Goal: Task Accomplishment & Management: Manage account settings

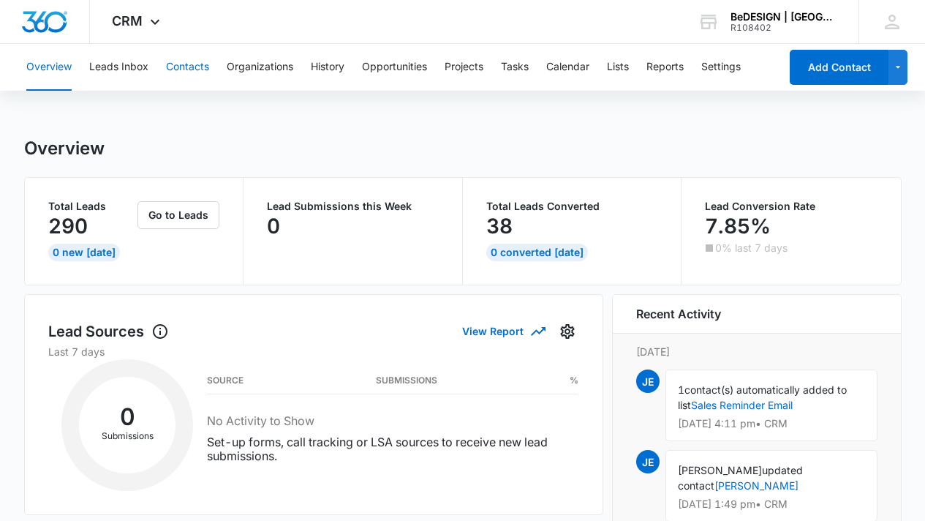
click at [205, 71] on button "Contacts" at bounding box center [187, 67] width 43 height 47
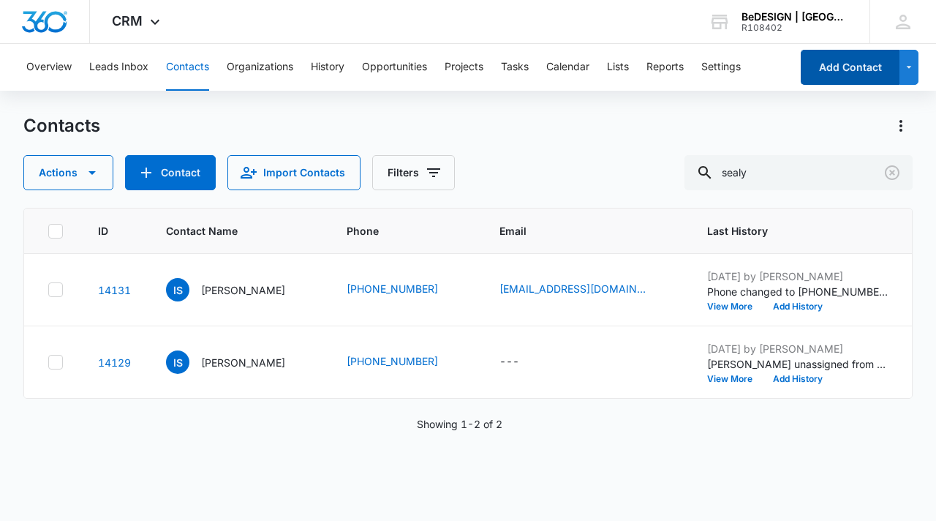
click at [864, 74] on button "Add Contact" at bounding box center [850, 67] width 99 height 35
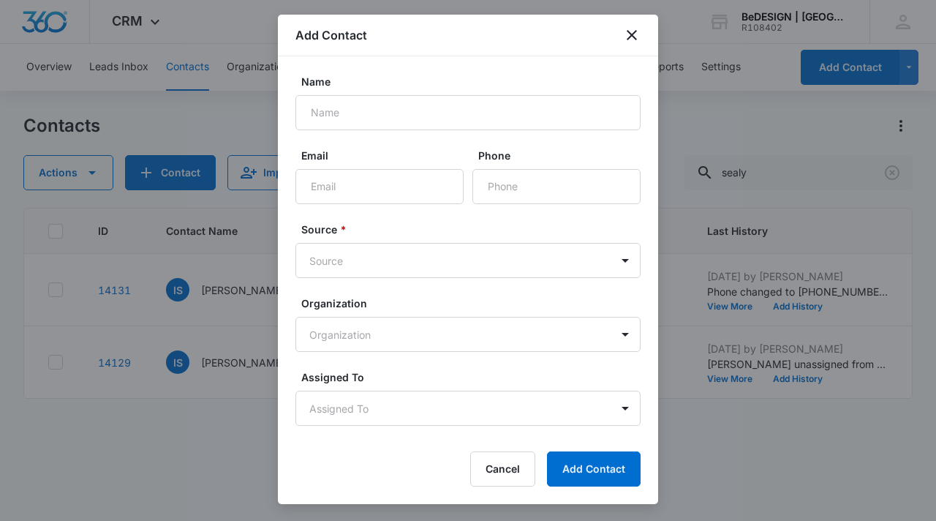
click at [642, 33] on div "Add Contact" at bounding box center [468, 36] width 380 height 42
click at [636, 34] on icon "close" at bounding box center [632, 35] width 18 height 18
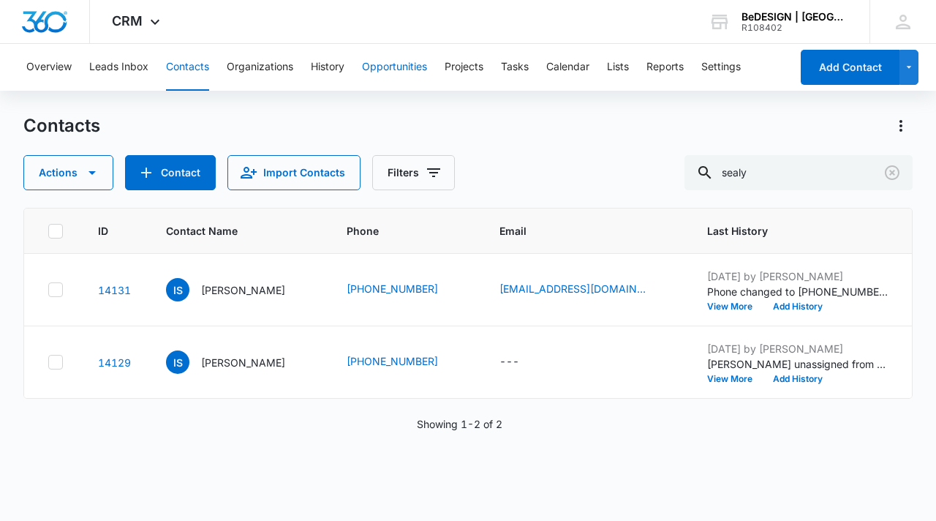
click at [396, 64] on button "Opportunities" at bounding box center [394, 67] width 65 height 47
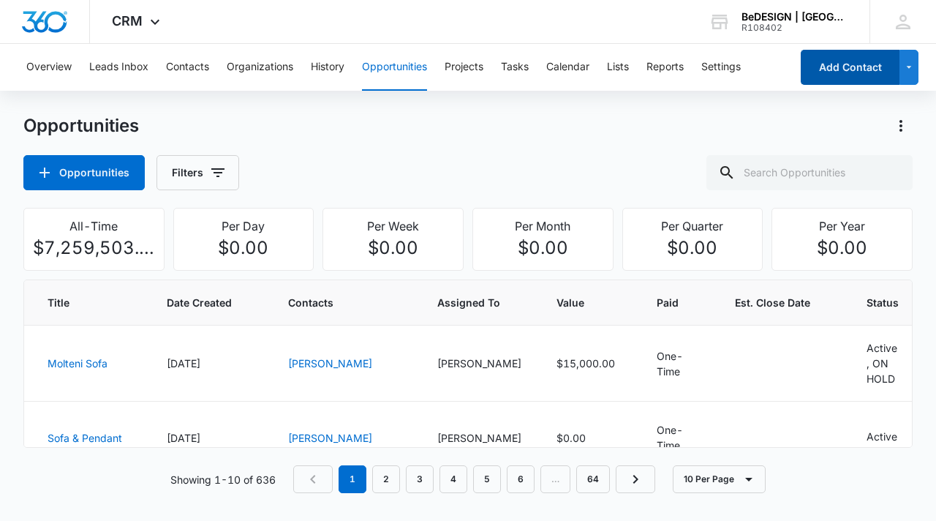
click at [847, 72] on button "Add Contact" at bounding box center [850, 67] width 99 height 35
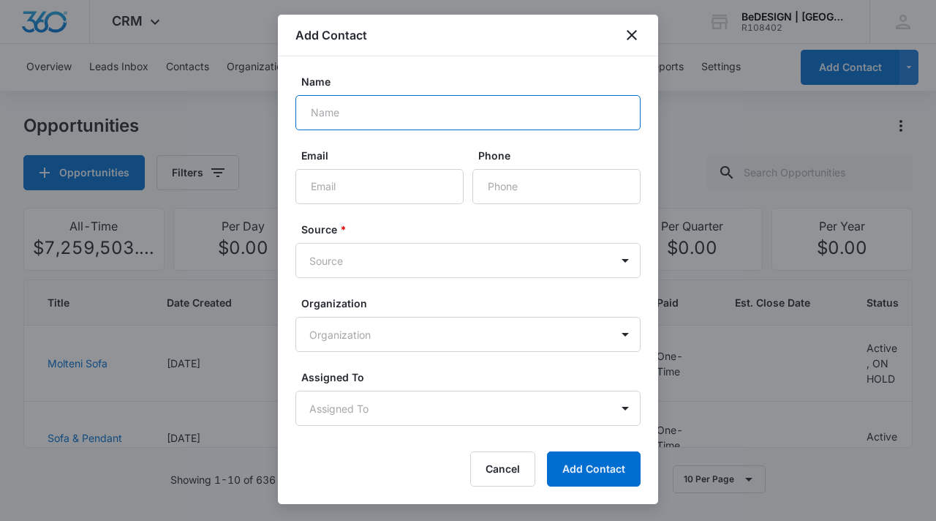
click at [500, 112] on input "Name" at bounding box center [467, 112] width 345 height 35
type input "Martin"
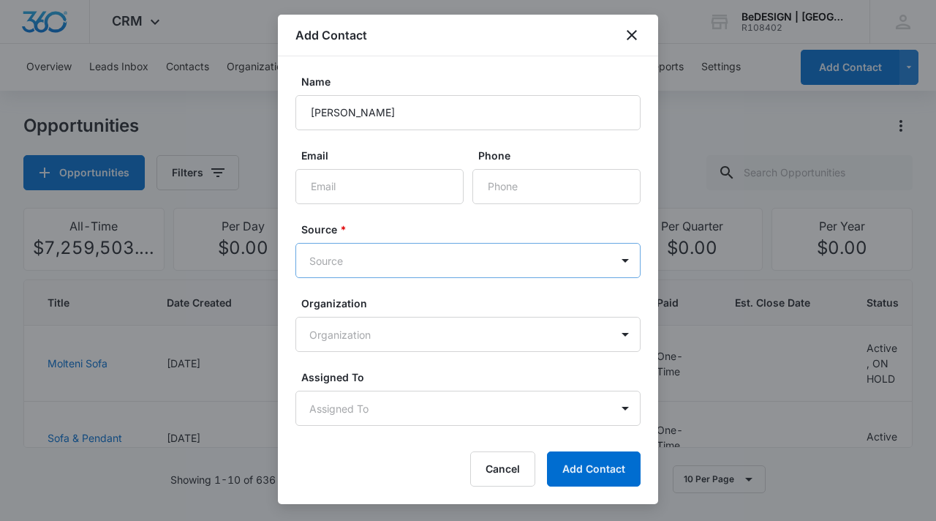
click at [417, 255] on body "CRM Apps Reputation Websites Forms CRM Email Social Content Ads Intelligence Fi…" at bounding box center [468, 260] width 936 height 521
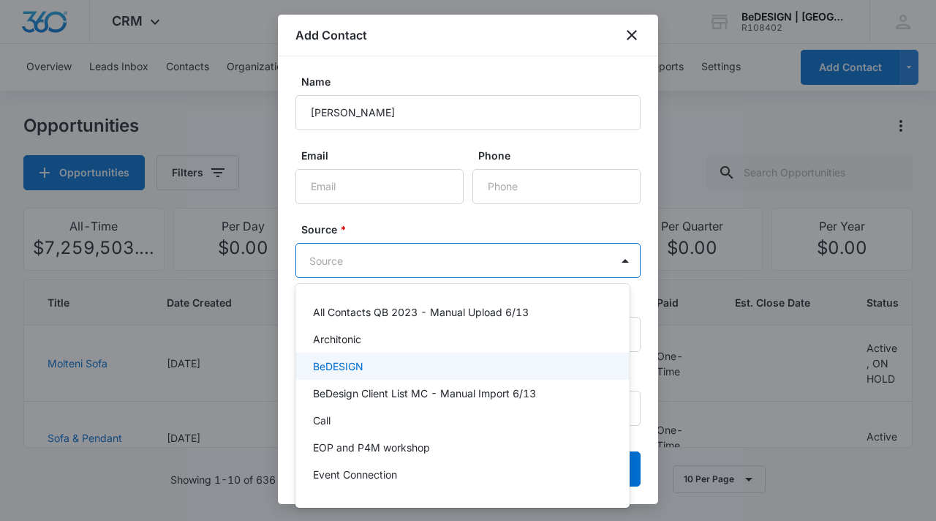
click at [427, 365] on div "BeDESIGN" at bounding box center [461, 365] width 296 height 15
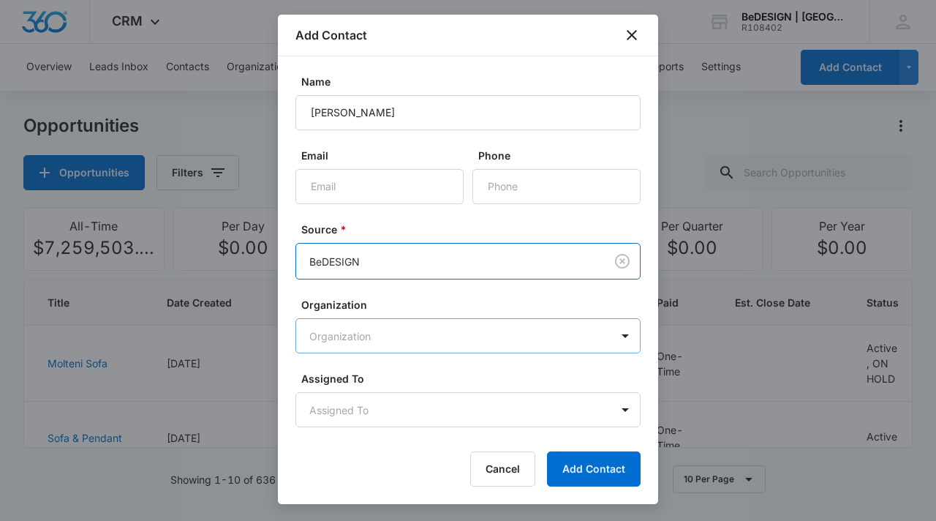
click at [459, 336] on body "CRM Apps Reputation Websites Forms CRM Email Social Content Ads Intelligence Fi…" at bounding box center [468, 260] width 936 height 521
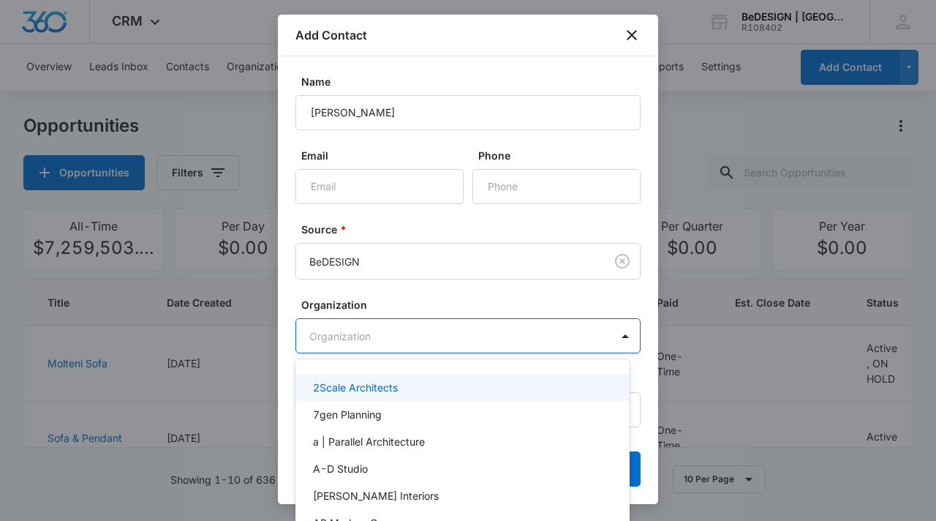
click at [459, 336] on div at bounding box center [468, 260] width 936 height 521
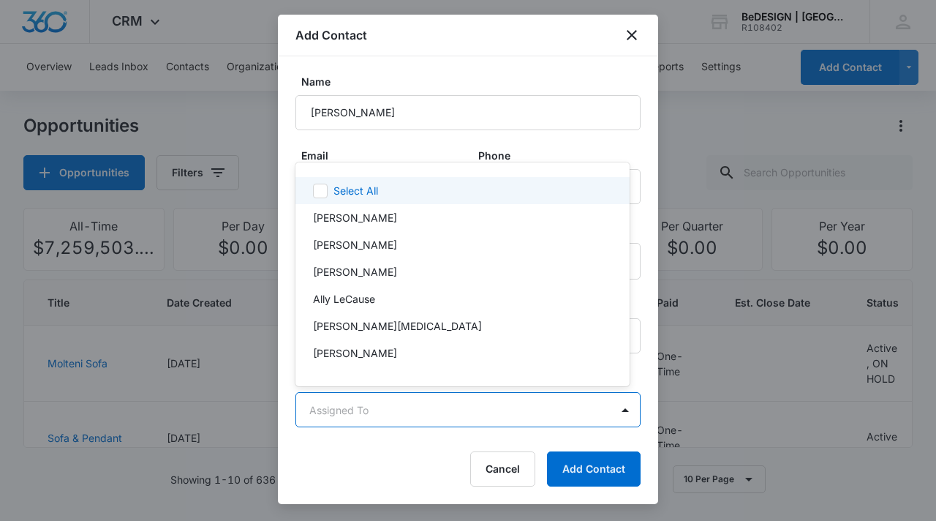
click at [454, 415] on body "CRM Apps Reputation Websites Forms CRM Email Social Content Ads Intelligence Fi…" at bounding box center [468, 260] width 936 height 521
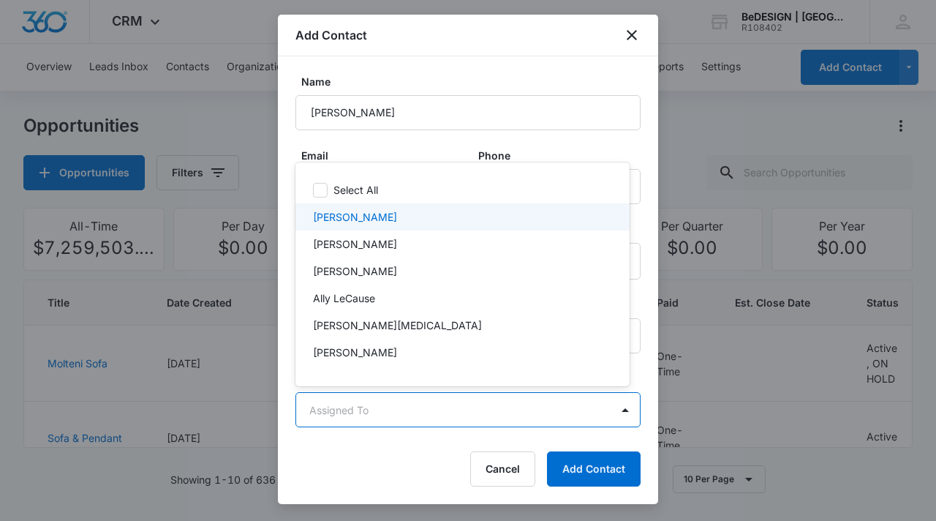
click at [524, 145] on div at bounding box center [468, 260] width 936 height 521
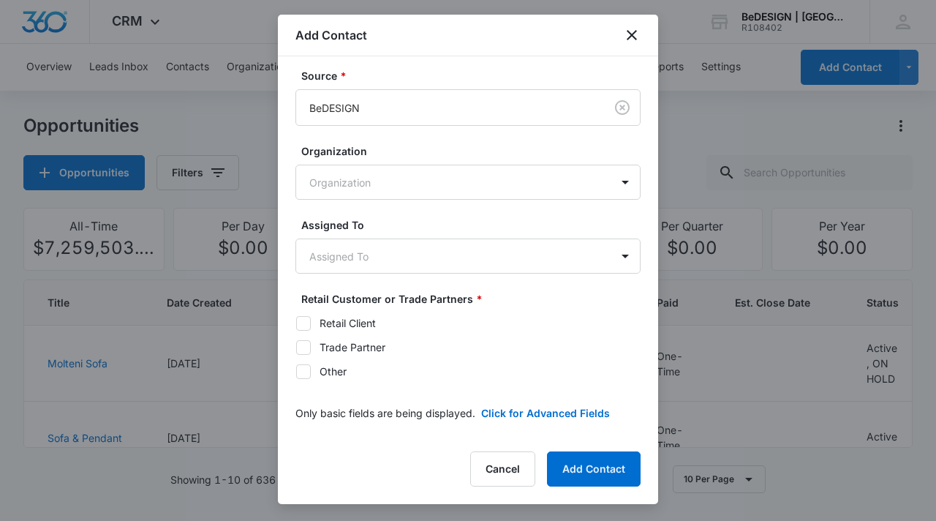
scroll to position [155, 0]
click at [305, 322] on icon at bounding box center [303, 321] width 13 height 13
click at [296, 322] on input "Retail Client" at bounding box center [295, 321] width 1 height 1
checkbox input "true"
click at [526, 249] on body "CRM Apps Reputation Websites Forms CRM Email Social Content Ads Intelligence Fi…" at bounding box center [468, 260] width 936 height 521
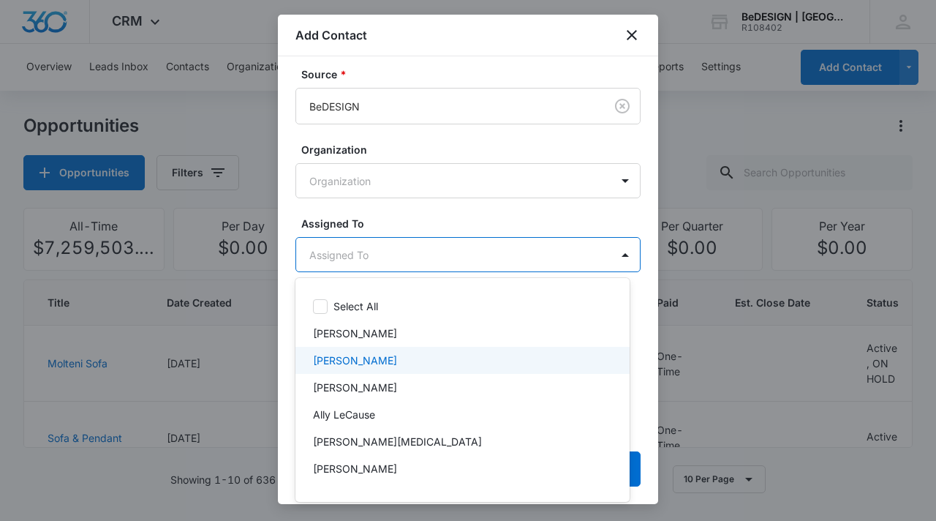
click at [488, 366] on div "Jessica Estrada" at bounding box center [461, 360] width 296 height 15
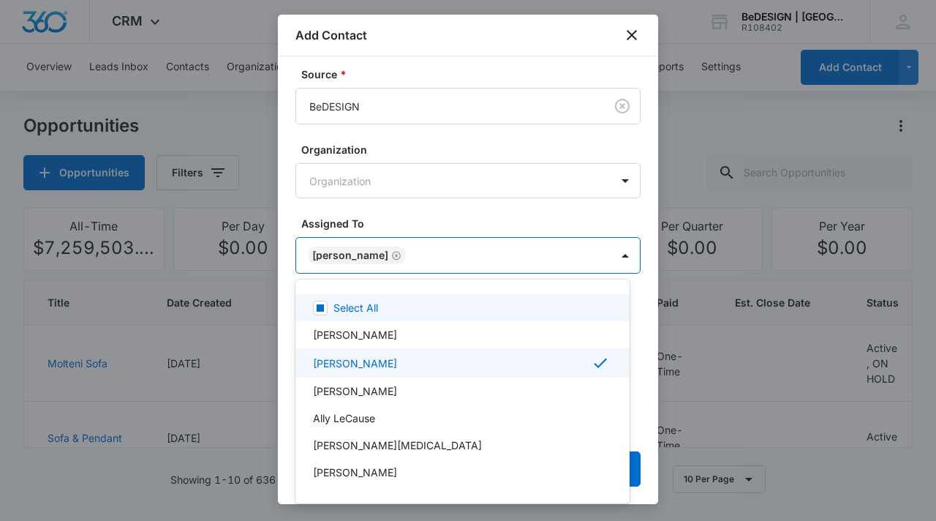
click at [542, 197] on div at bounding box center [468, 260] width 936 height 521
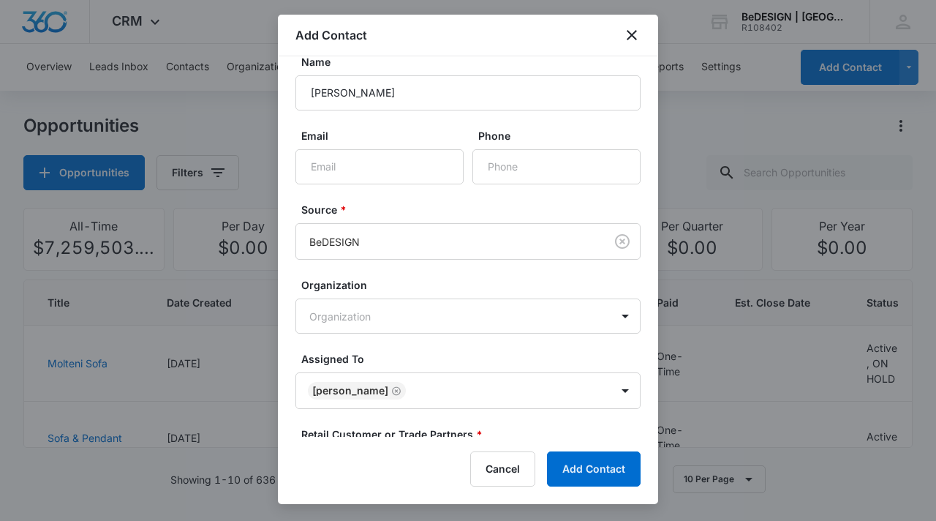
scroll to position [0, 0]
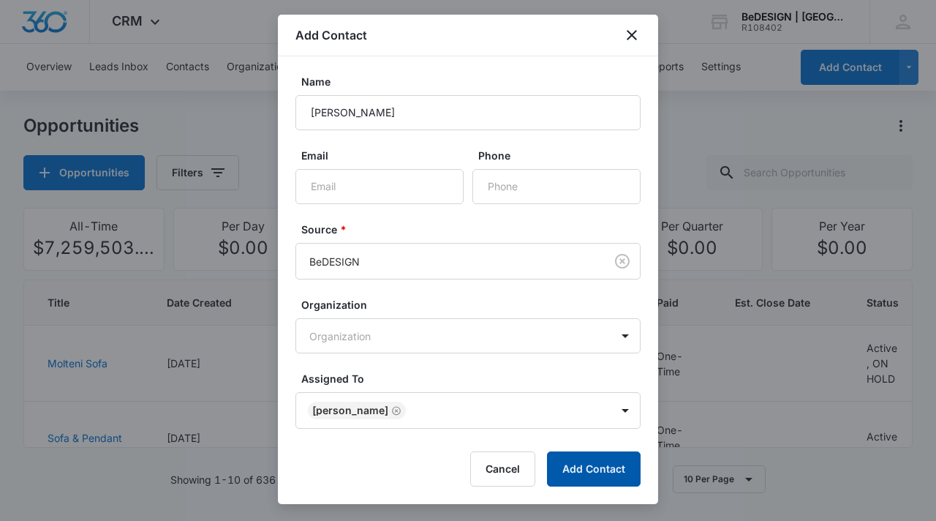
click at [578, 480] on button "Add Contact" at bounding box center [594, 468] width 94 height 35
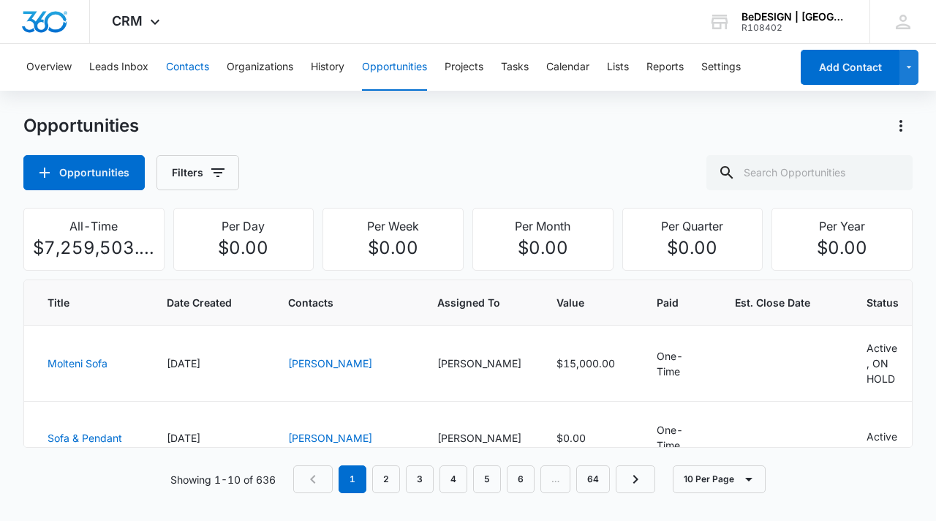
click at [189, 69] on button "Contacts" at bounding box center [187, 67] width 43 height 47
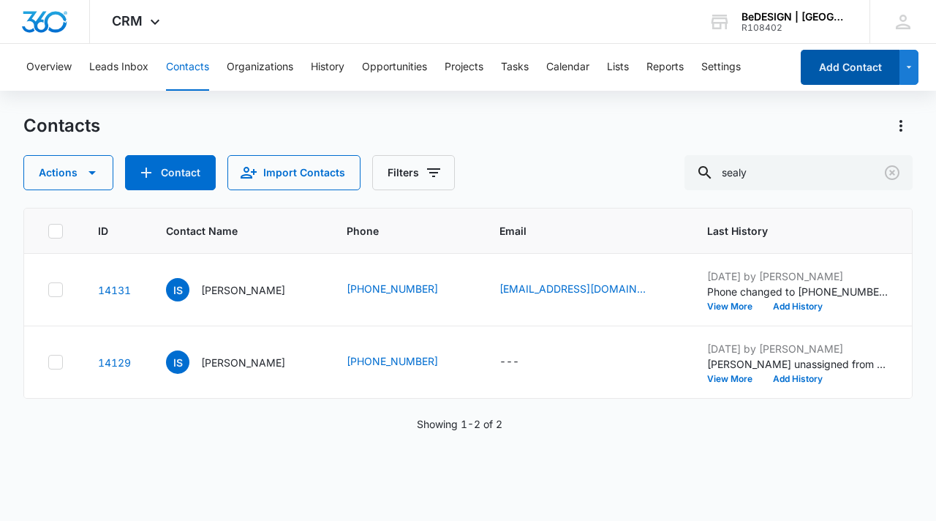
click at [855, 82] on button "Add Contact" at bounding box center [850, 67] width 99 height 35
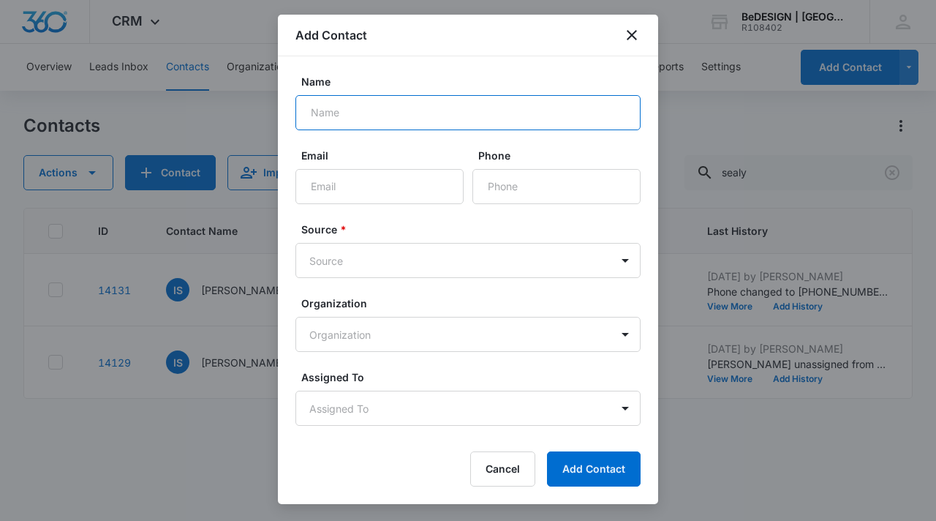
click at [463, 123] on input "Name" at bounding box center [467, 112] width 345 height 35
type input "Martin"
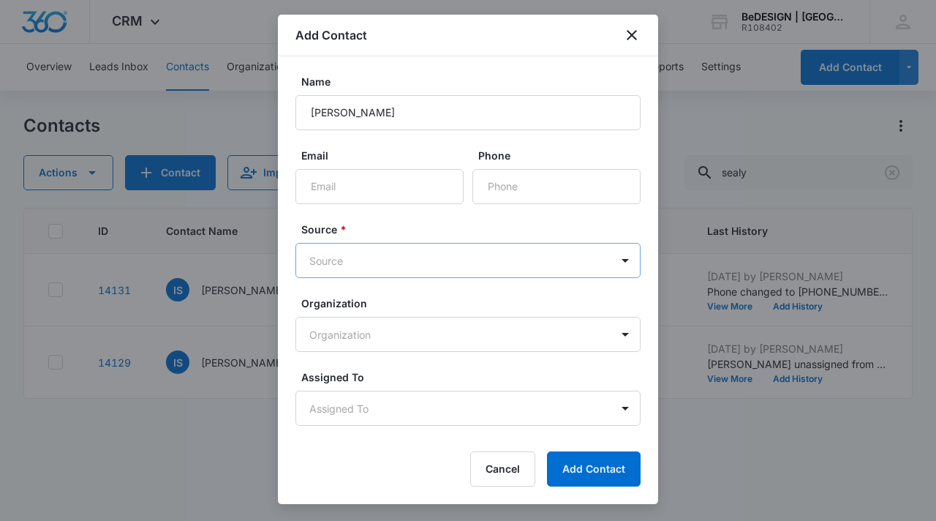
click at [451, 270] on body "CRM Apps Reputation Websites Forms CRM Email Social Content Ads Intelligence Fi…" at bounding box center [468, 260] width 936 height 521
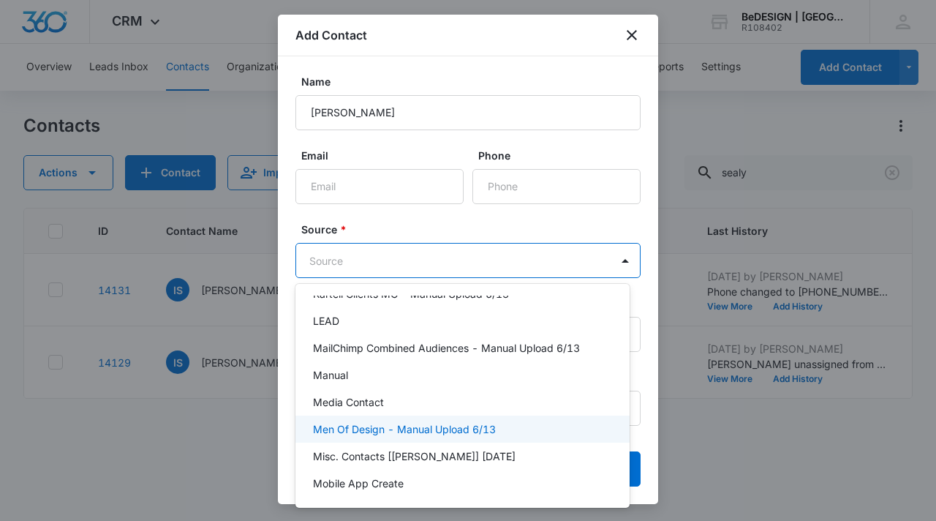
scroll to position [633, 0]
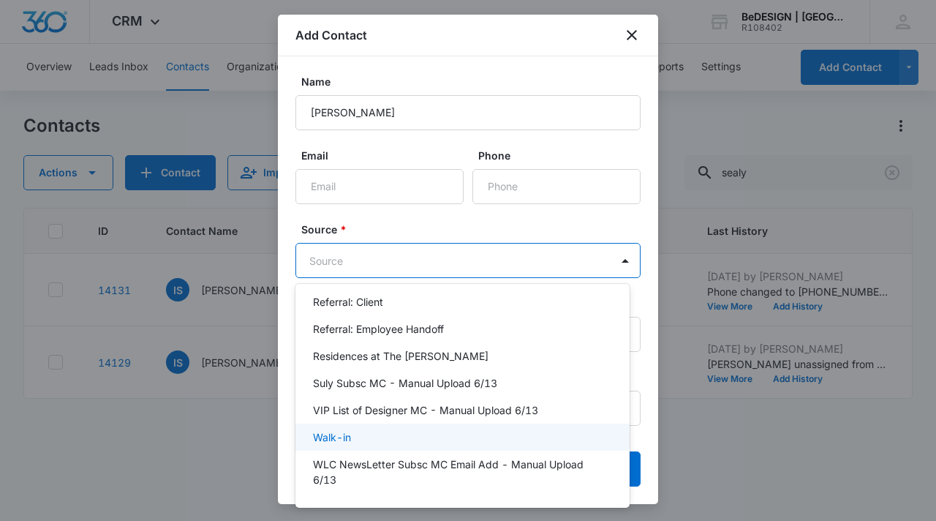
click at [429, 434] on div "Walk-in" at bounding box center [461, 436] width 296 height 15
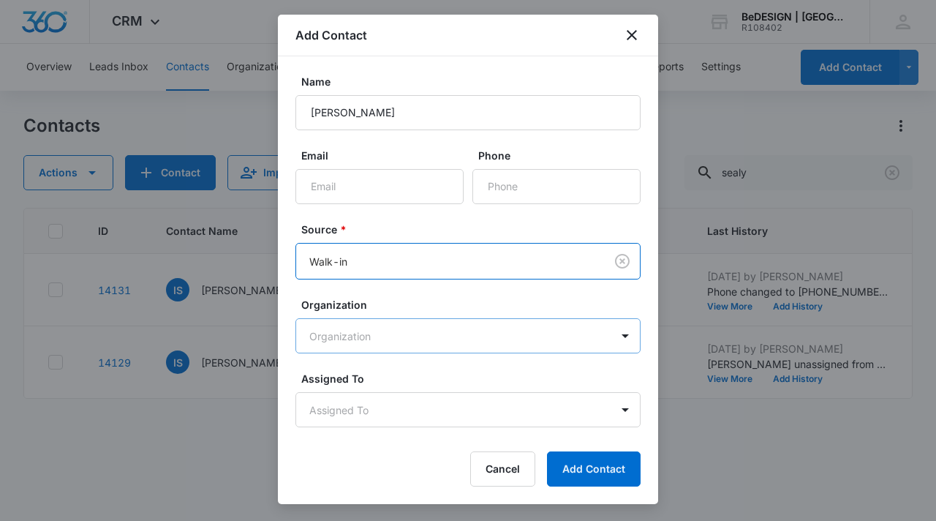
click at [452, 325] on body "CRM Apps Reputation Websites Forms CRM Email Social Content Ads Intelligence Fi…" at bounding box center [468, 260] width 936 height 521
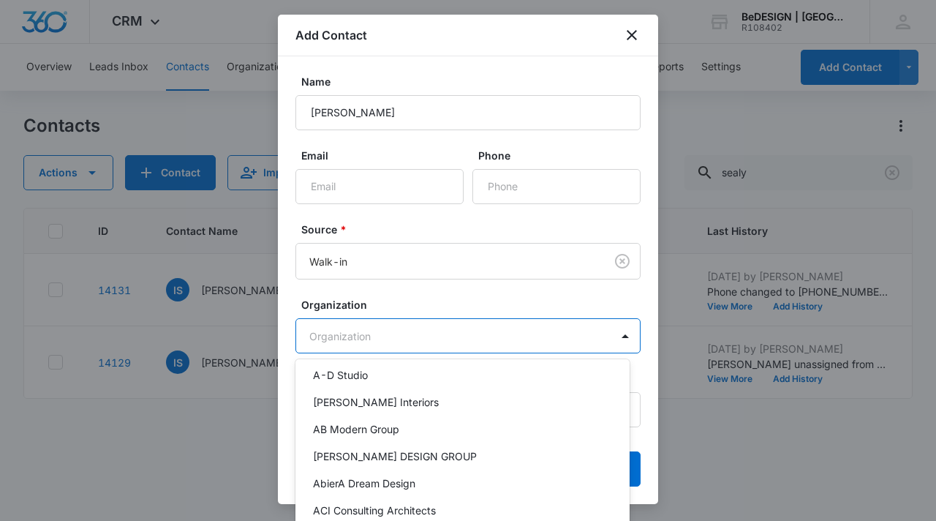
scroll to position [0, 0]
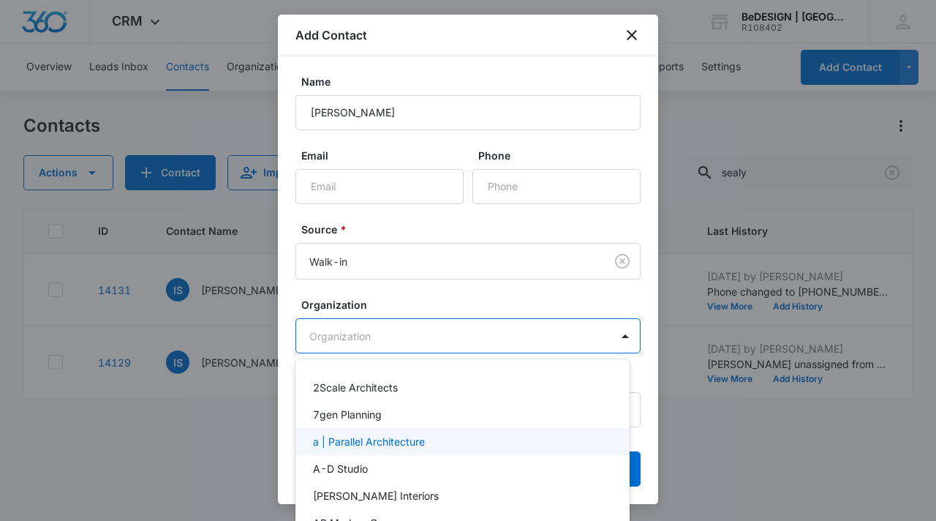
click at [481, 336] on div at bounding box center [468, 260] width 936 height 521
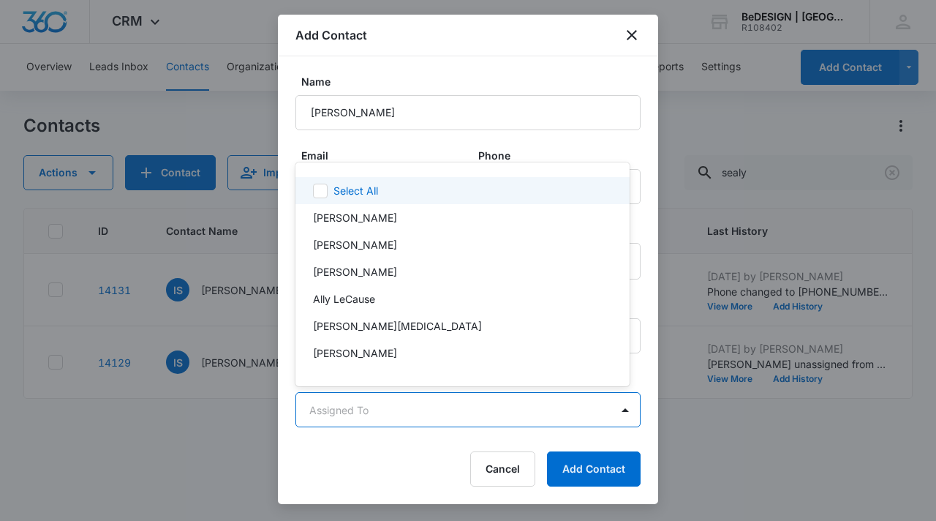
drag, startPoint x: 388, startPoint y: 400, endPoint x: 383, endPoint y: 408, distance: 9.9
click at [383, 408] on body "CRM Apps Reputation Websites Forms CRM Email Social Content Ads Intelligence Fi…" at bounding box center [468, 260] width 936 height 521
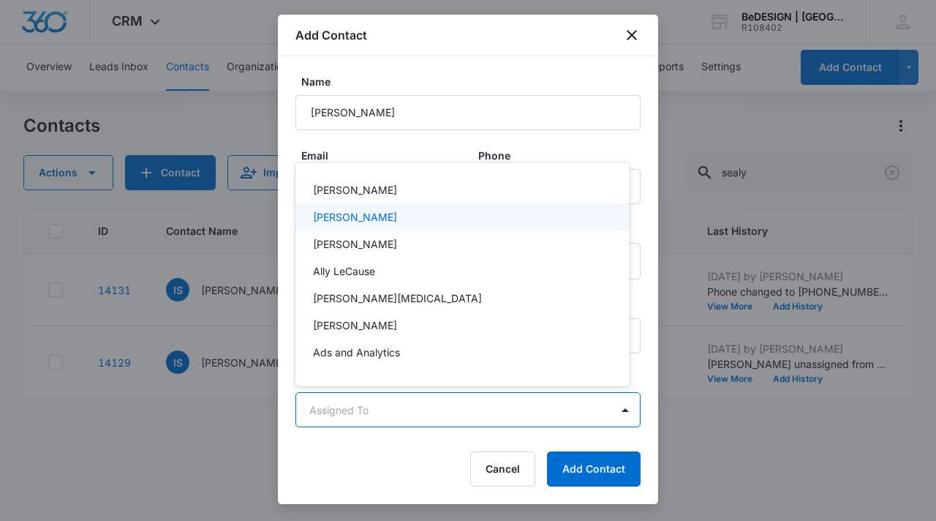
click at [425, 226] on div "Jessica Estrada" at bounding box center [462, 216] width 334 height 27
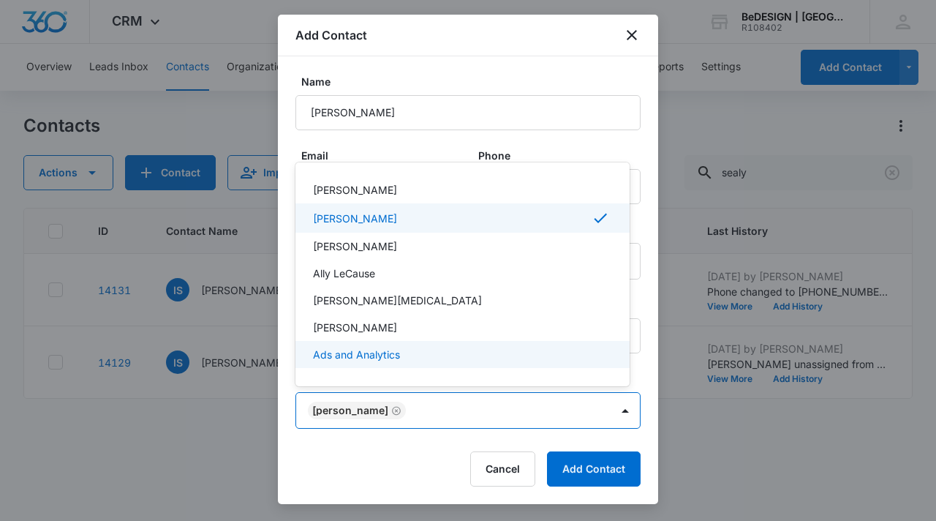
click at [581, 475] on div at bounding box center [468, 260] width 936 height 521
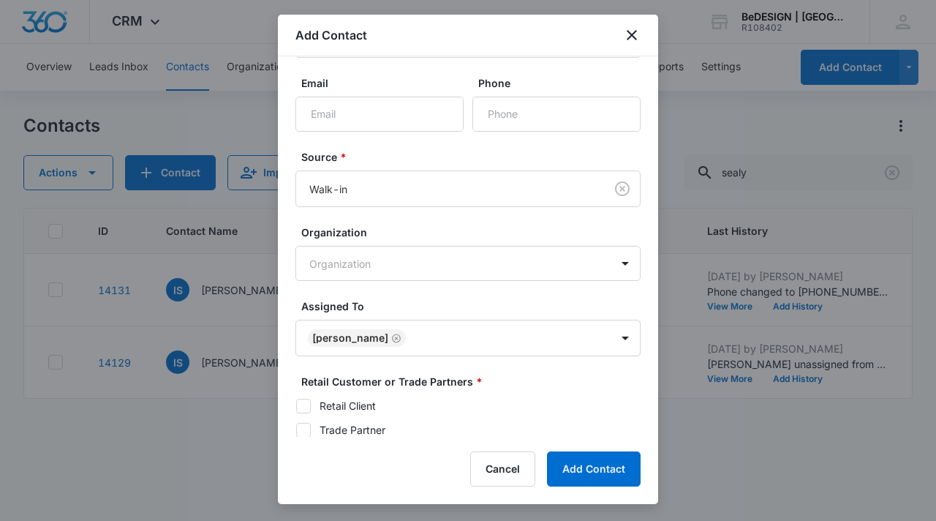
scroll to position [157, 0]
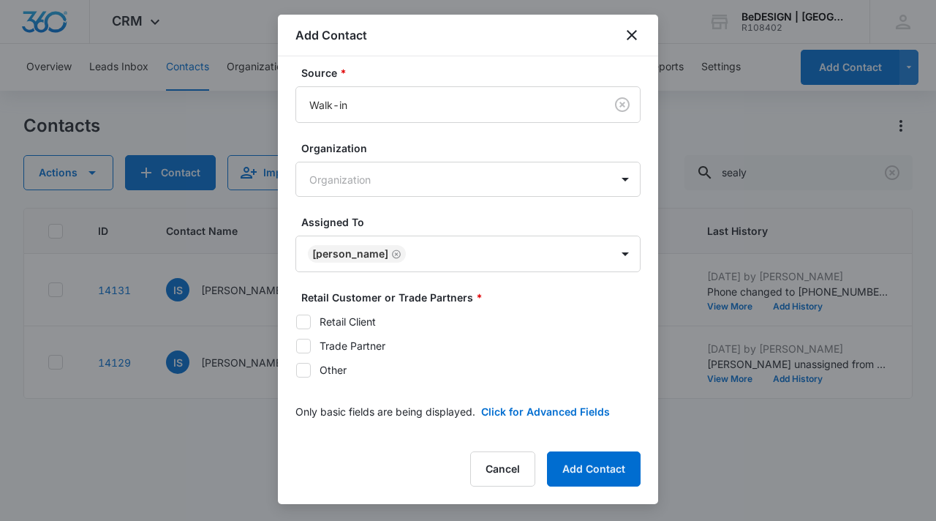
drag, startPoint x: 305, startPoint y: 323, endPoint x: 332, endPoint y: 354, distance: 40.9
click at [305, 323] on icon at bounding box center [303, 321] width 13 height 13
click at [296, 322] on input "Retail Client" at bounding box center [295, 321] width 1 height 1
checkbox input "true"
click at [613, 456] on button "Add Contact" at bounding box center [594, 468] width 94 height 35
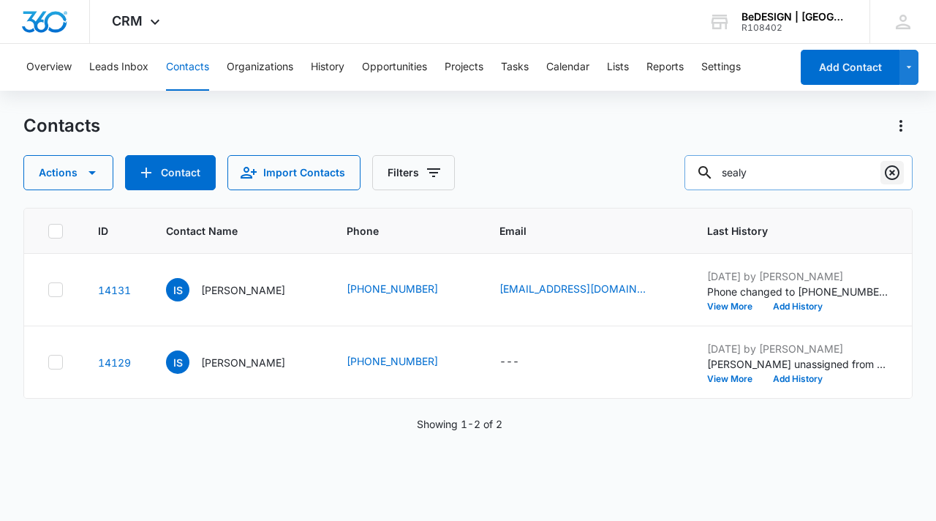
click at [895, 170] on icon "Clear" at bounding box center [893, 173] width 18 height 18
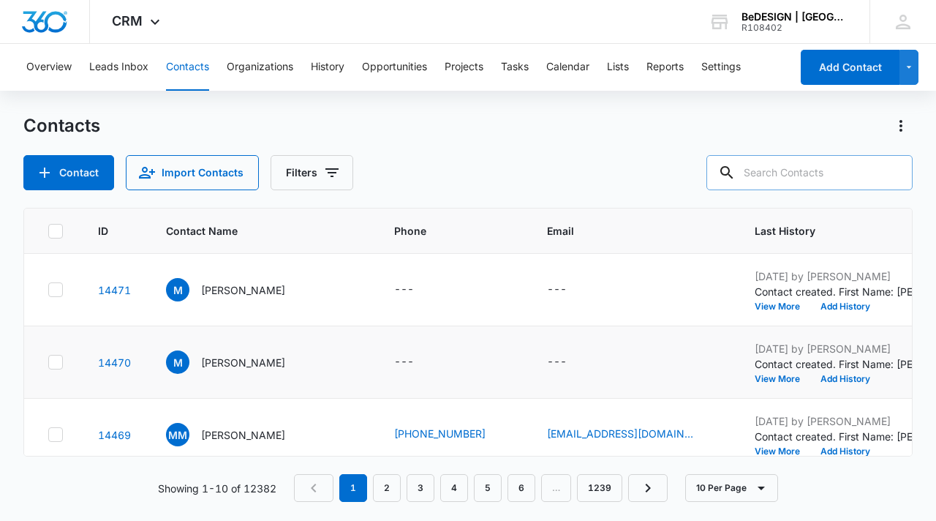
click at [56, 358] on icon at bounding box center [55, 361] width 13 height 13
click at [48, 362] on input "checkbox" at bounding box center [48, 362] width 1 height 1
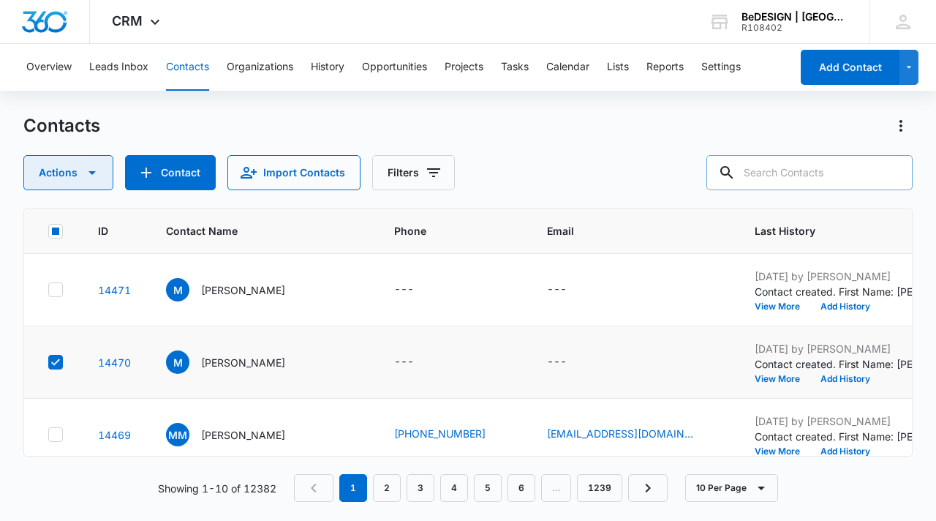
click at [57, 175] on button "Actions" at bounding box center [68, 172] width 90 height 35
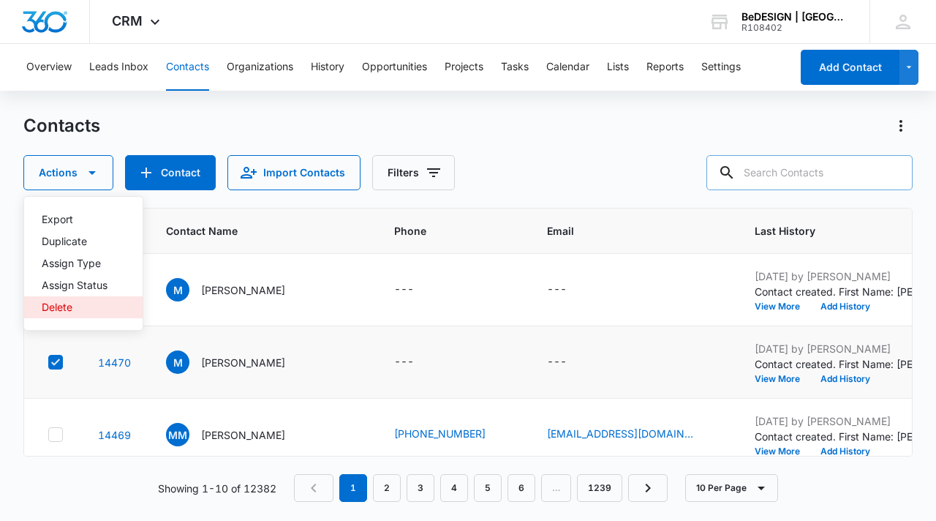
click at [44, 300] on button "Delete" at bounding box center [83, 307] width 118 height 22
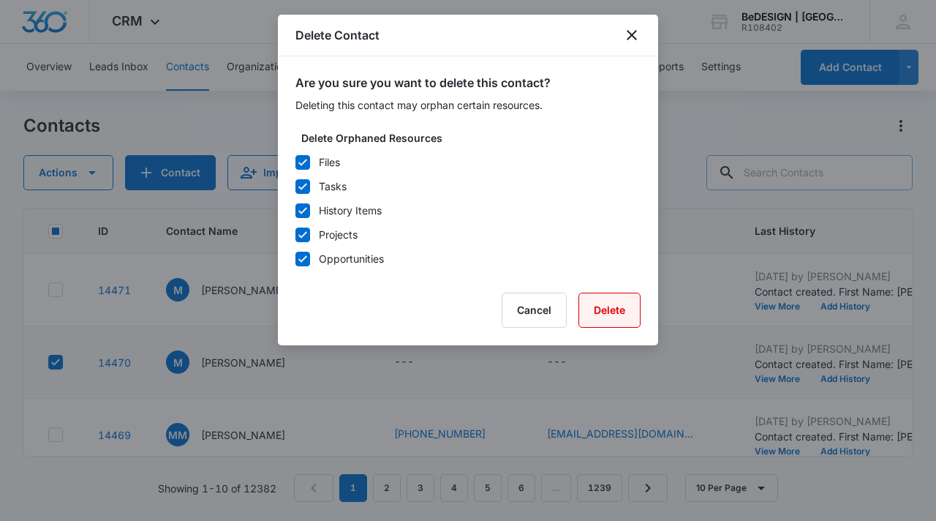
click at [617, 319] on button "Delete" at bounding box center [610, 310] width 62 height 35
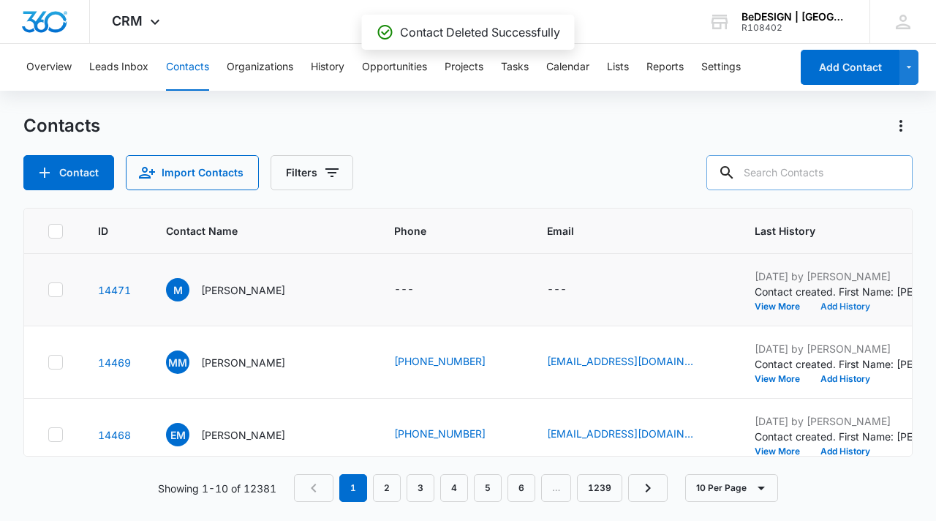
click at [837, 306] on button "Add History" at bounding box center [845, 306] width 70 height 9
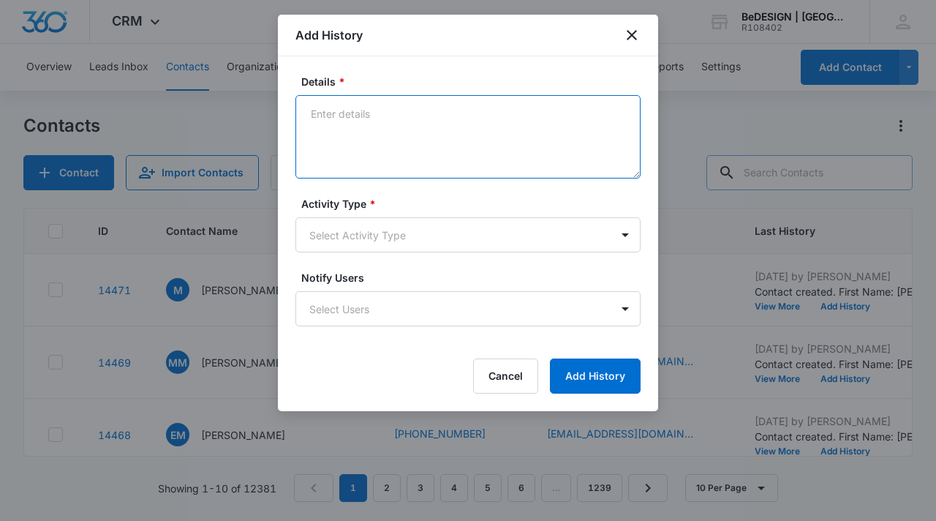
click at [428, 150] on textarea "Details *" at bounding box center [467, 136] width 345 height 83
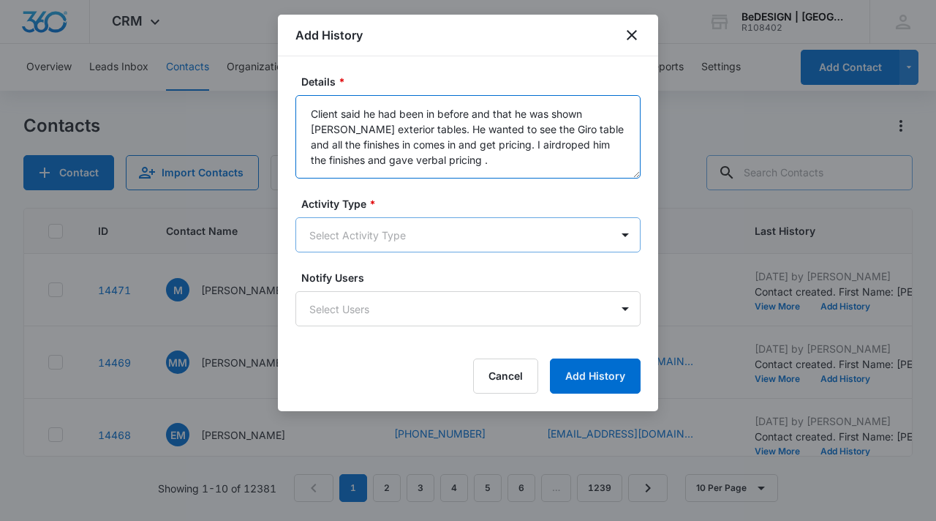
type textarea "Client said he had been in before and that he was shown Paola lenti exterior ta…"
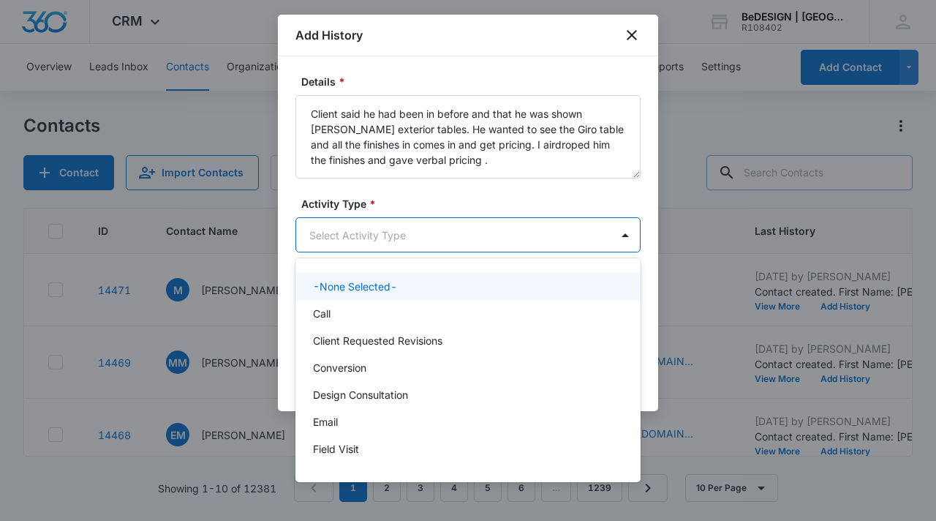
click at [396, 237] on body "CRM Apps Reputation Websites Forms CRM Email Social Content Ads Intelligence Fi…" at bounding box center [468, 260] width 936 height 521
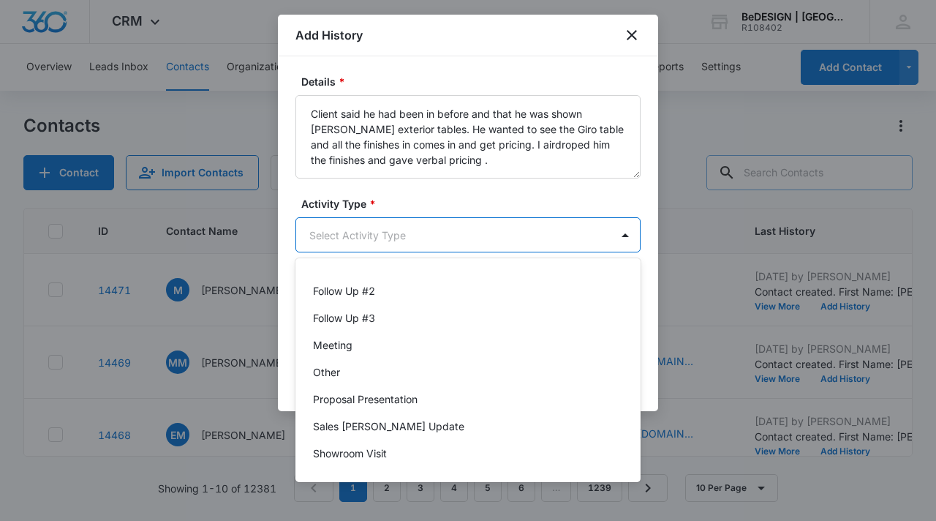
scroll to position [238, 0]
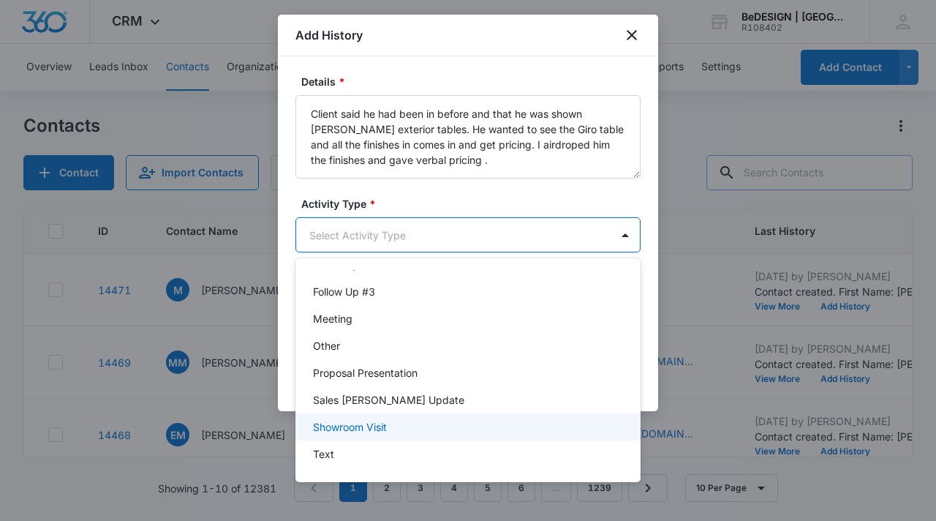
click at [374, 432] on p "Showroom Visit" at bounding box center [350, 426] width 74 height 15
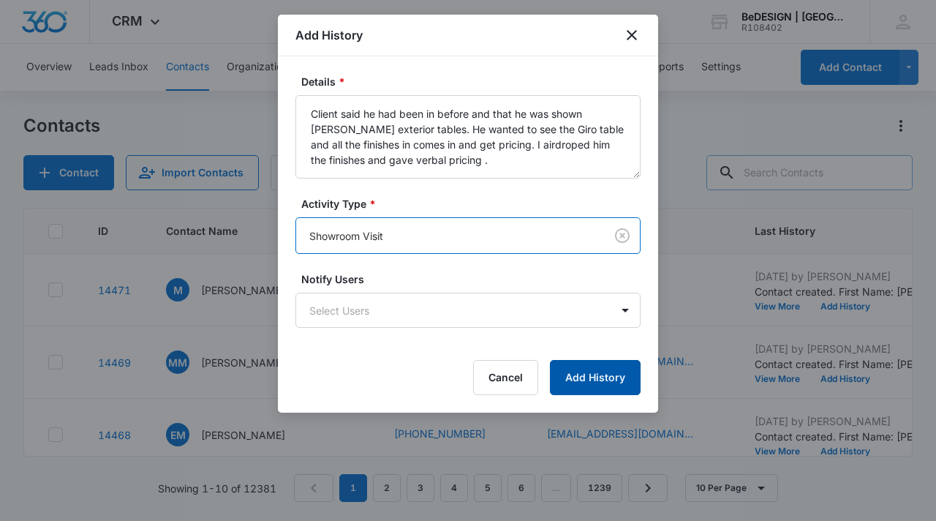
click at [614, 379] on button "Add History" at bounding box center [595, 377] width 91 height 35
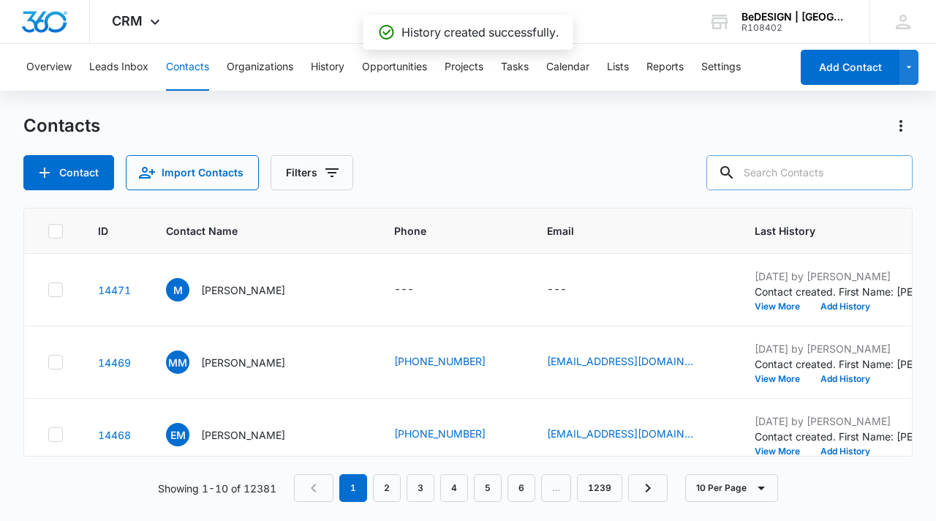
click at [828, 169] on input "text" at bounding box center [810, 172] width 206 height 35
type input "martin"
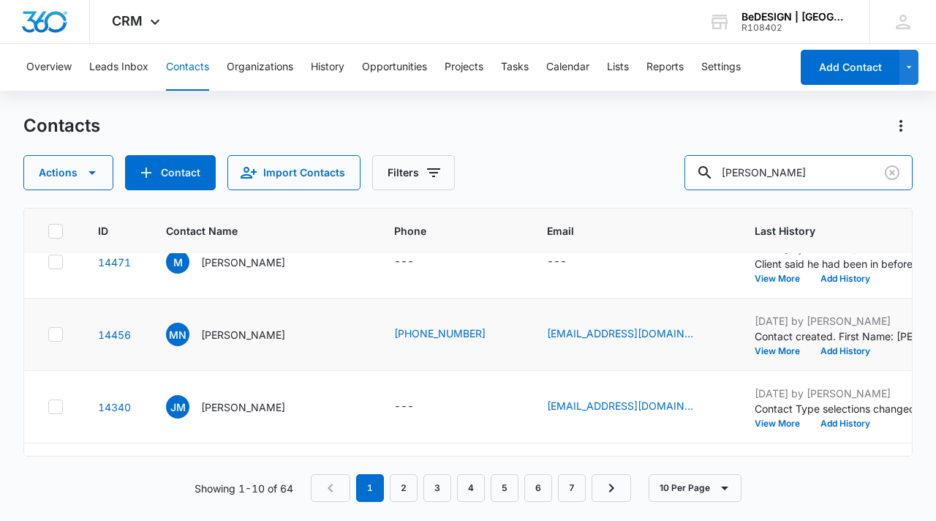
scroll to position [0, 0]
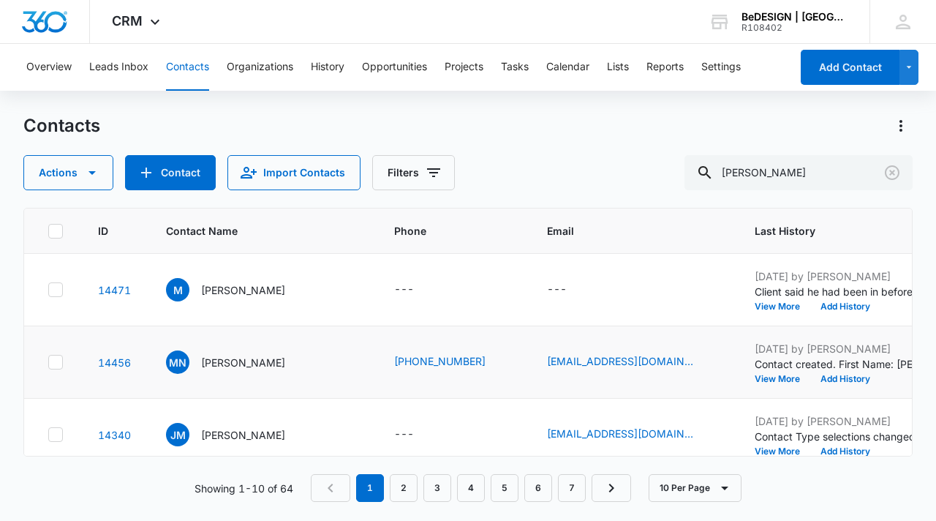
click at [829, 368] on p "Contact created. First Name: Martin Last Name: Nguyen Phone: 4155187844 Email: …" at bounding box center [846, 363] width 183 height 15
click at [778, 375] on button "View More" at bounding box center [783, 378] width 56 height 9
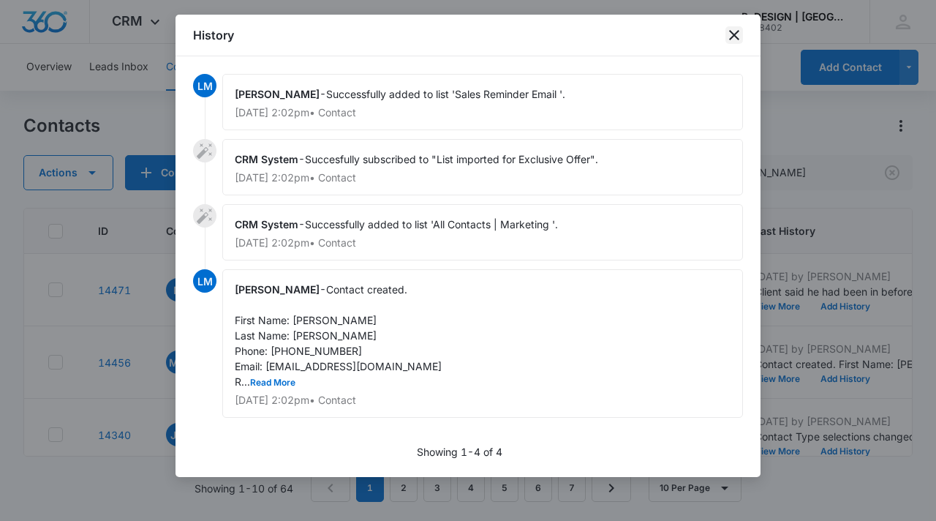
click at [726, 33] on icon "close" at bounding box center [735, 35] width 18 height 18
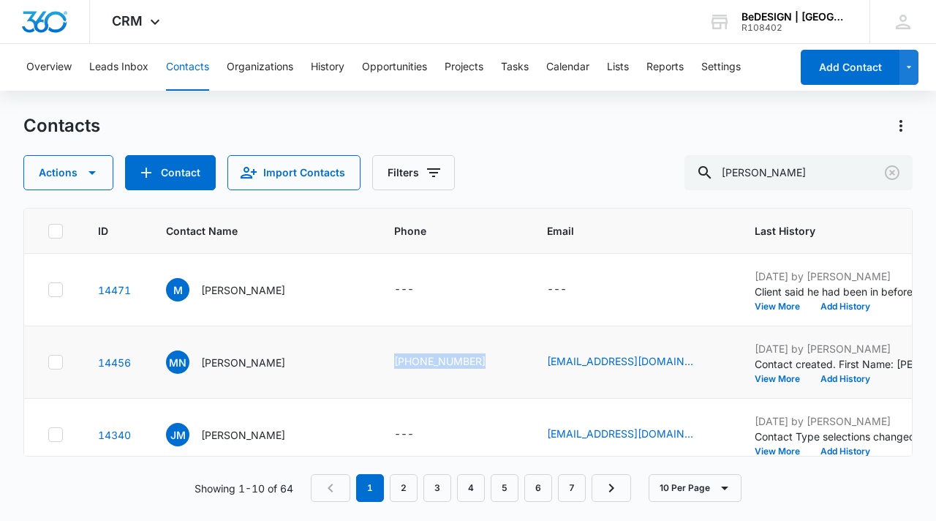
drag, startPoint x: 393, startPoint y: 363, endPoint x: 507, endPoint y: 372, distance: 114.4
click at [507, 372] on td "(415) 518-7844" at bounding box center [453, 362] width 153 height 72
copy link "(415) 518-7844"
click at [427, 285] on icon "Phone - - Select to Edit Field" at bounding box center [432, 290] width 18 height 18
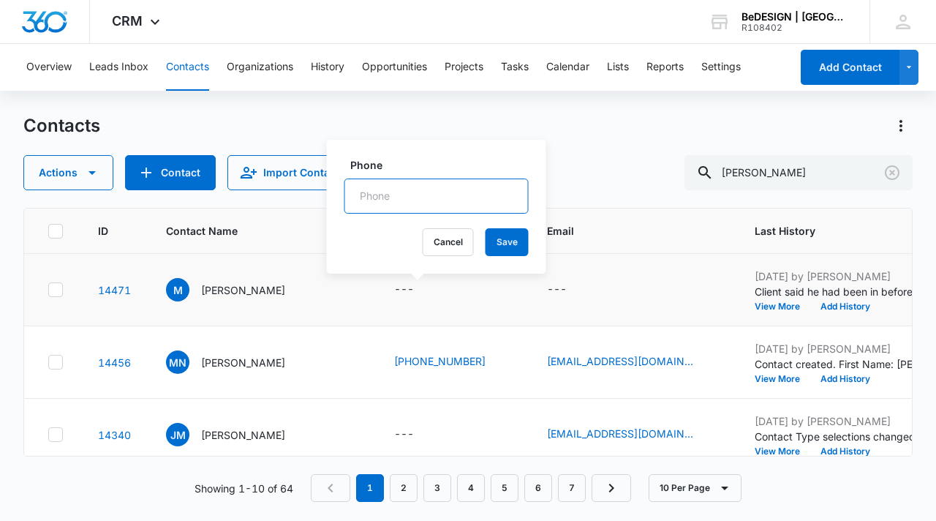
click at [426, 206] on input "Phone" at bounding box center [436, 195] width 184 height 35
paste input "(415) 518-7844"
type input "(415) 518-7844"
click at [486, 247] on button "Save" at bounding box center [507, 242] width 43 height 28
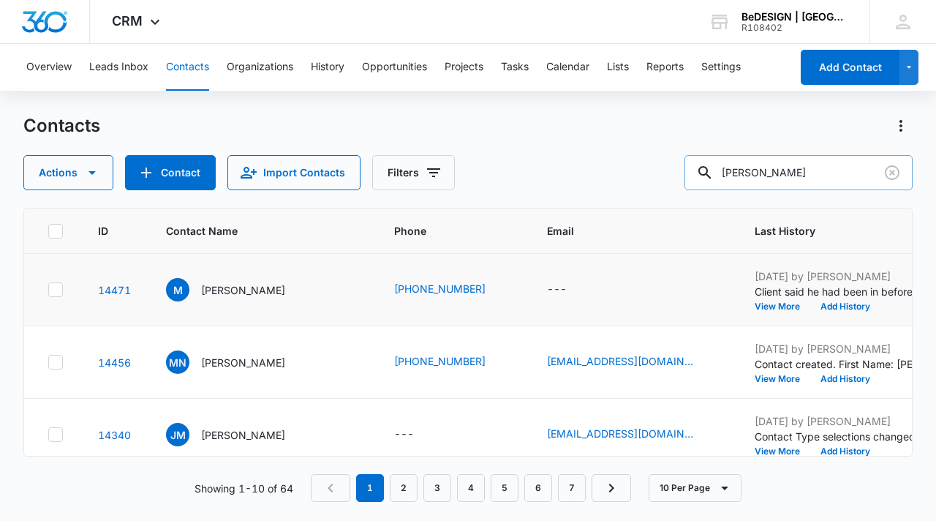
drag, startPoint x: 805, startPoint y: 173, endPoint x: 724, endPoint y: 173, distance: 80.5
click at [724, 173] on input "martin" at bounding box center [799, 172] width 228 height 35
